Goal: Check status: Check status

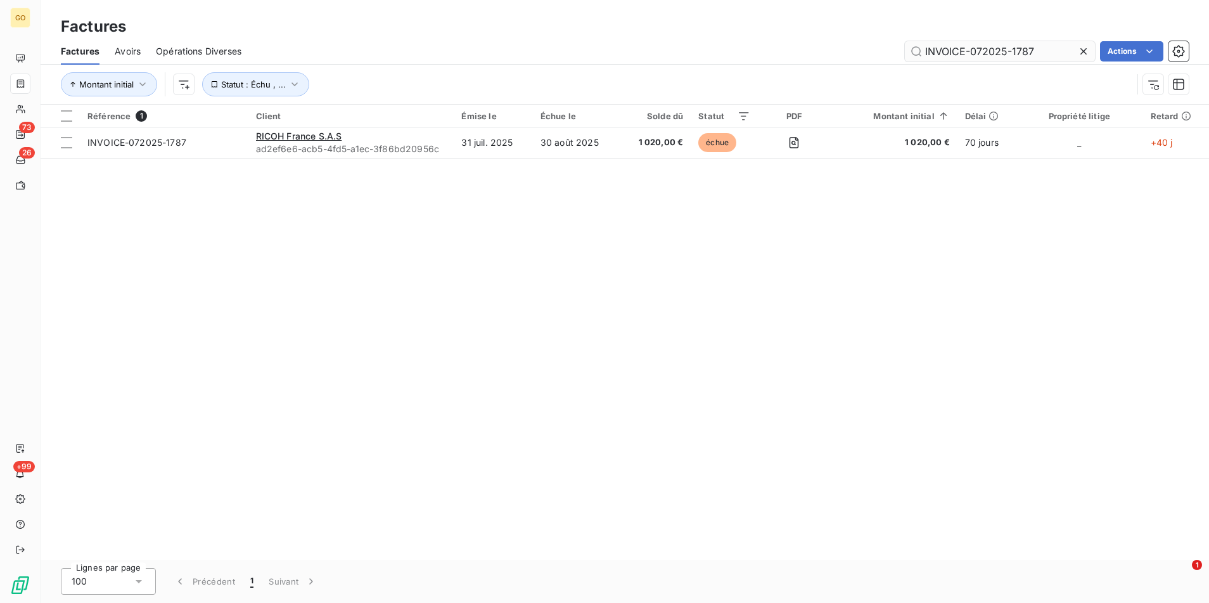
click at [968, 45] on input "INVOICE-072025-1787" at bounding box center [1000, 51] width 190 height 20
type input "INVOICE-092025-1949"
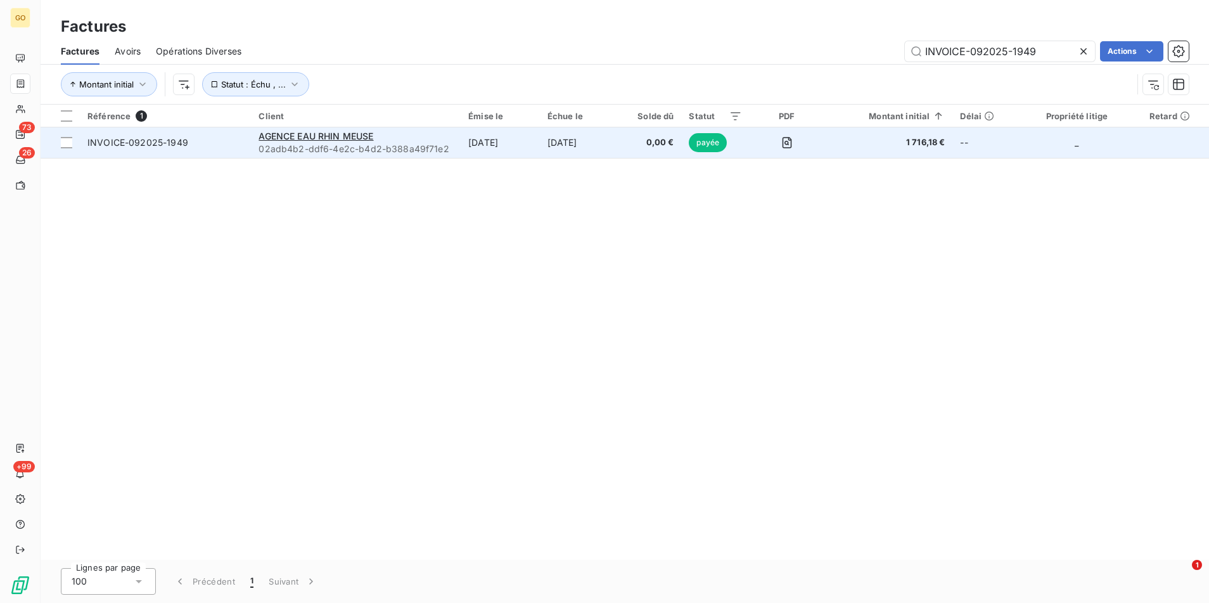
click at [191, 140] on span "INVOICE-092025-1949" at bounding box center [165, 142] width 156 height 13
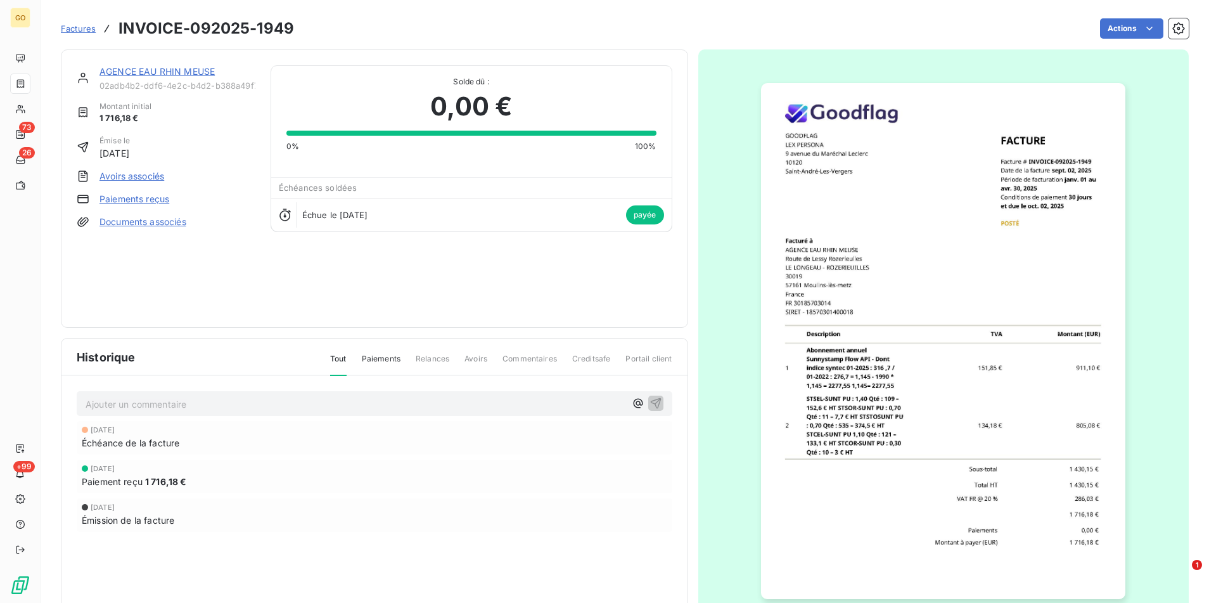
click at [286, 30] on h3 "INVOICE-092025-1949" at bounding box center [207, 28] width 176 height 23
copy section "INVOICE-092025-1949 Actions"
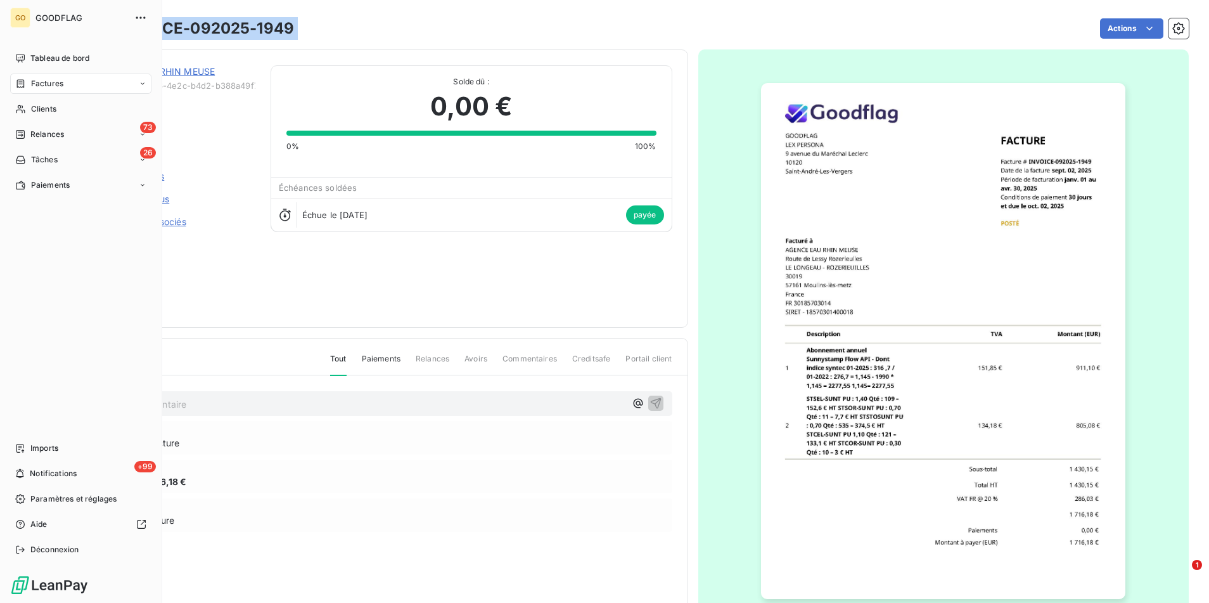
click at [68, 83] on div "Factures" at bounding box center [80, 84] width 141 height 20
click at [38, 79] on span "Factures" at bounding box center [47, 83] width 32 height 11
click at [53, 112] on span "Factures" at bounding box center [46, 108] width 32 height 11
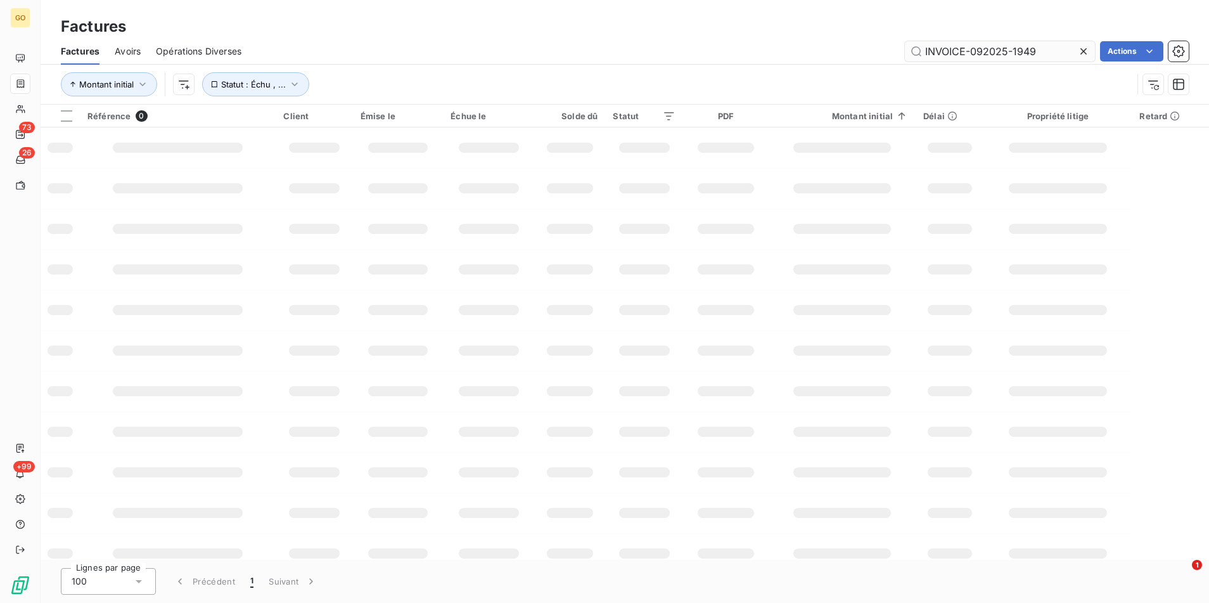
click at [971, 46] on input "INVOICE-092025-1949" at bounding box center [1000, 51] width 190 height 20
